Goal: Task Accomplishment & Management: Manage account settings

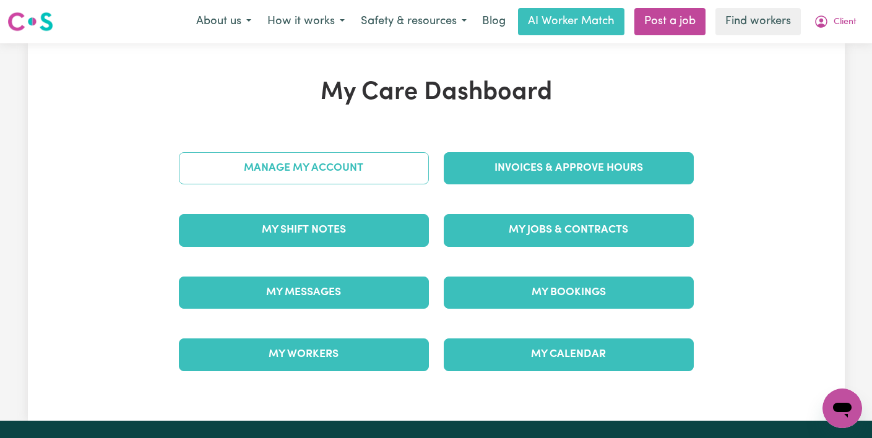
click at [379, 170] on link "Manage My Account" at bounding box center [304, 168] width 250 height 32
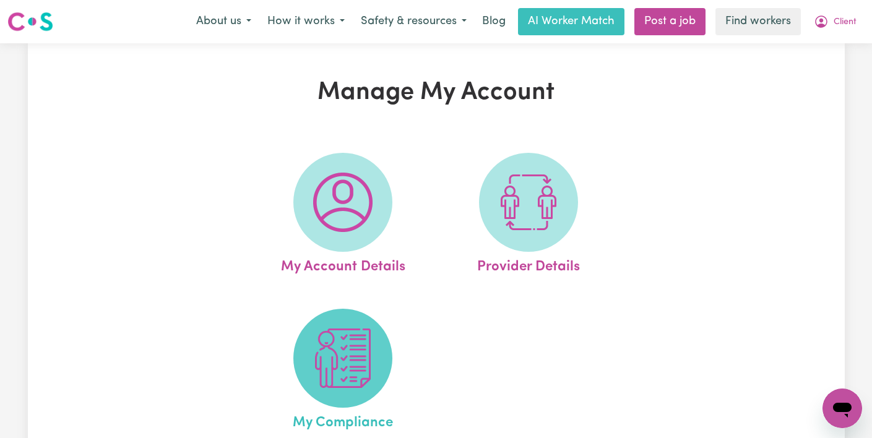
click at [341, 359] on img at bounding box center [342, 358] width 59 height 59
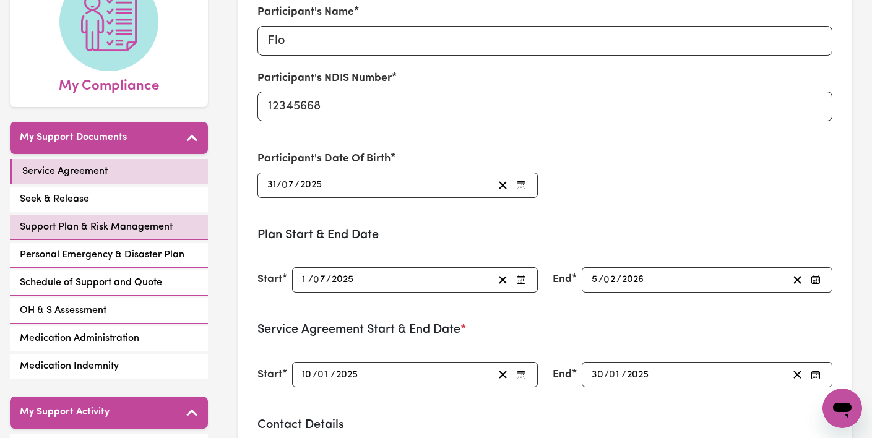
scroll to position [157, 0]
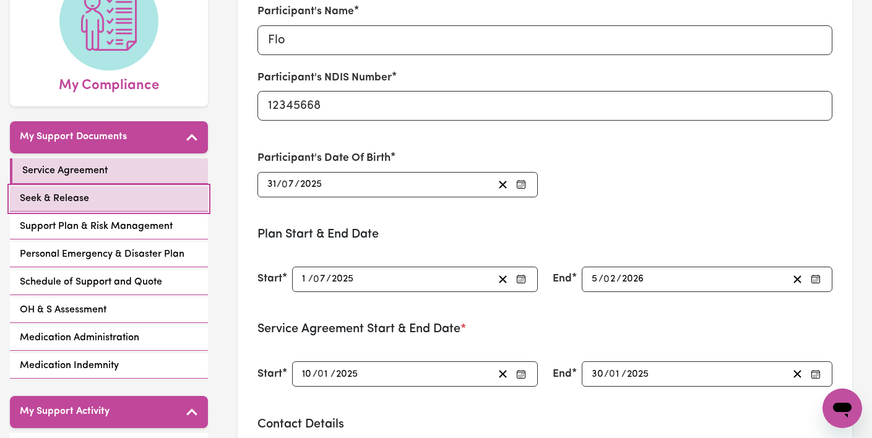
click at [81, 201] on span "Seek & Release" at bounding box center [54, 198] width 69 height 15
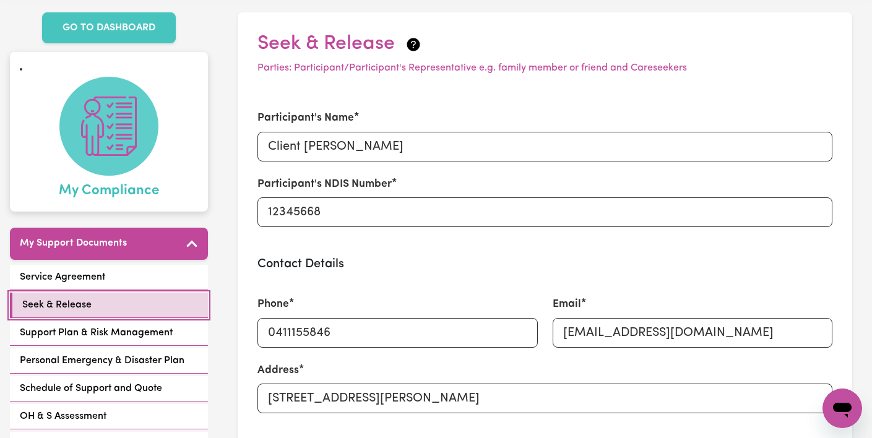
scroll to position [115, 0]
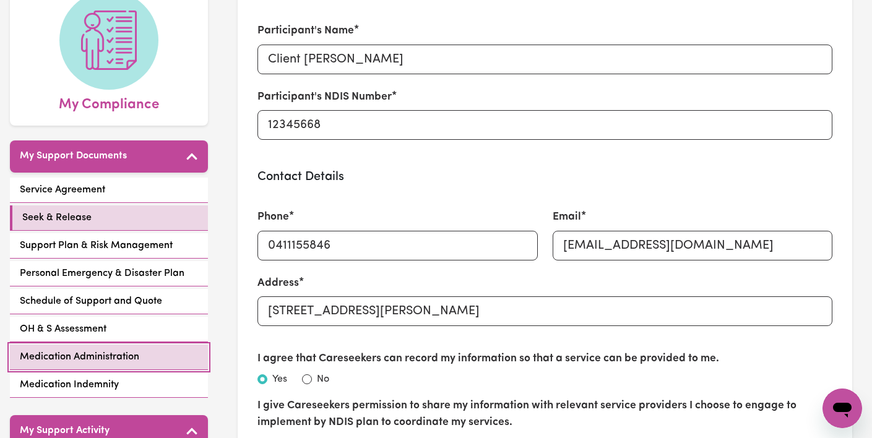
click at [76, 348] on link "Medication Administration" at bounding box center [109, 357] width 198 height 25
select select "25075"
select select "44975"
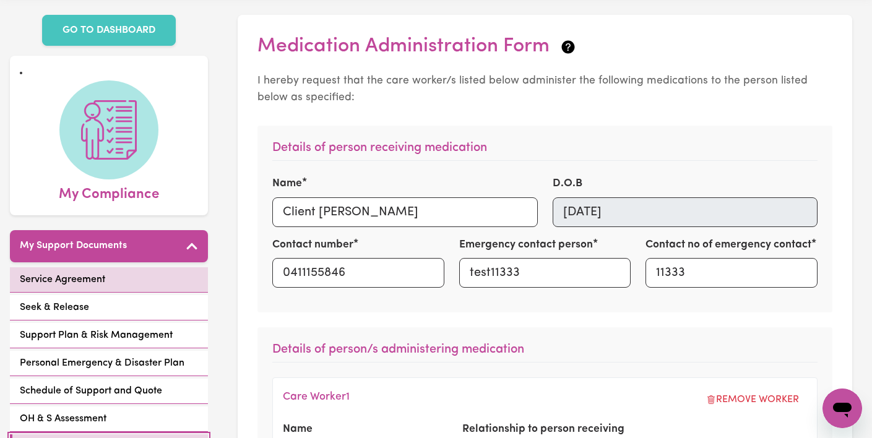
scroll to position [72, 0]
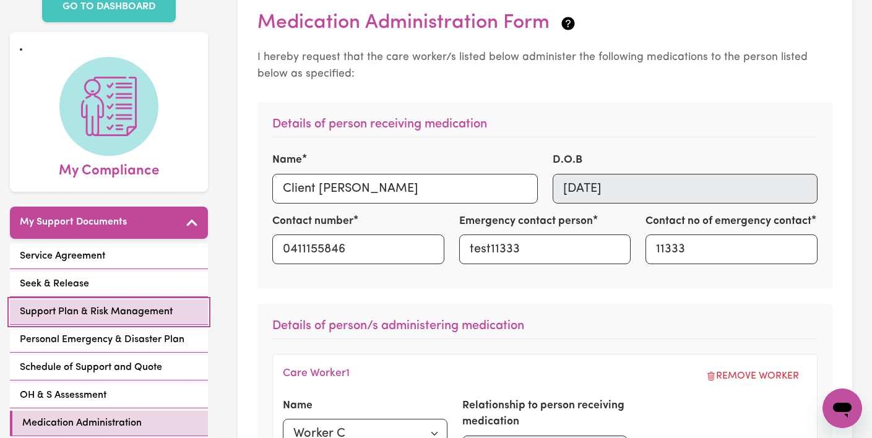
click at [96, 309] on span "Support Plan & Risk Management" at bounding box center [96, 312] width 153 height 15
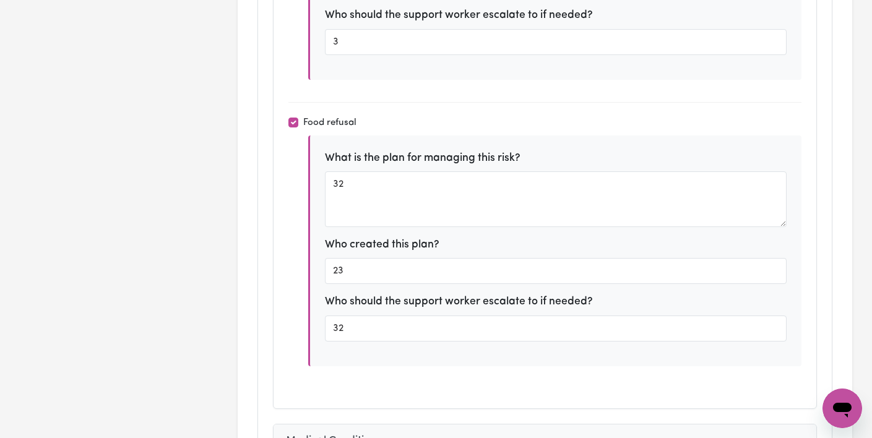
scroll to position [2910, 0]
